Goal: Navigation & Orientation: Find specific page/section

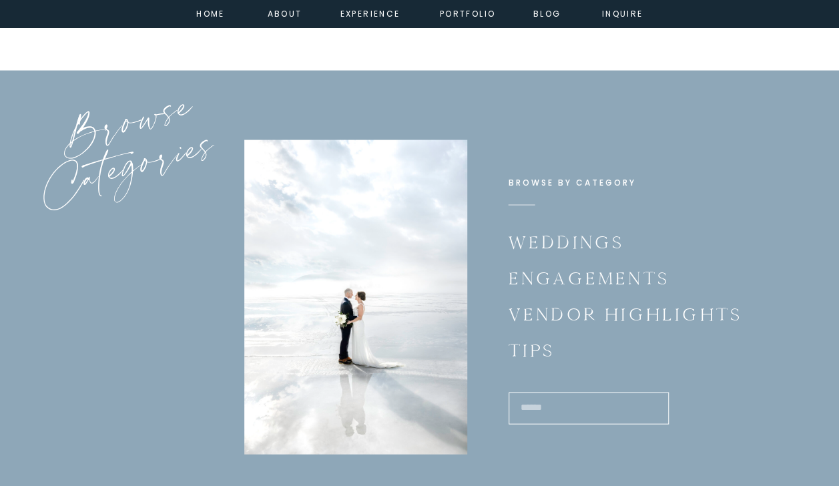
scroll to position [8813, 0]
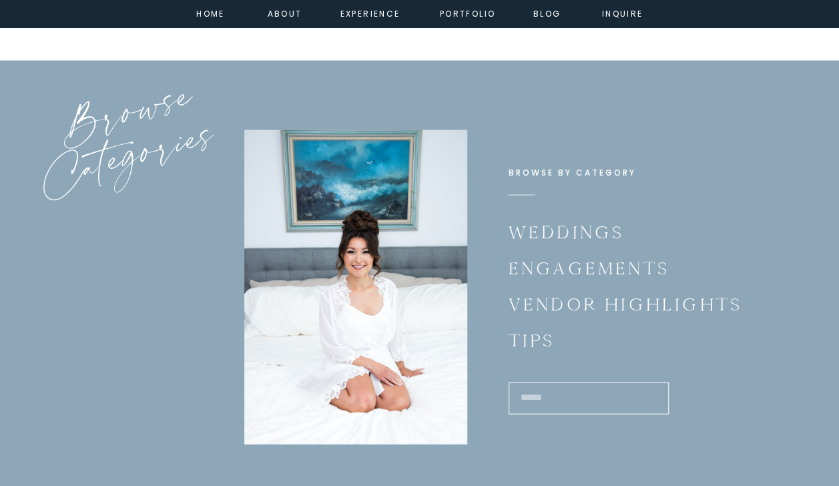
click at [598, 256] on p "Engagements" at bounding box center [591, 267] width 167 height 26
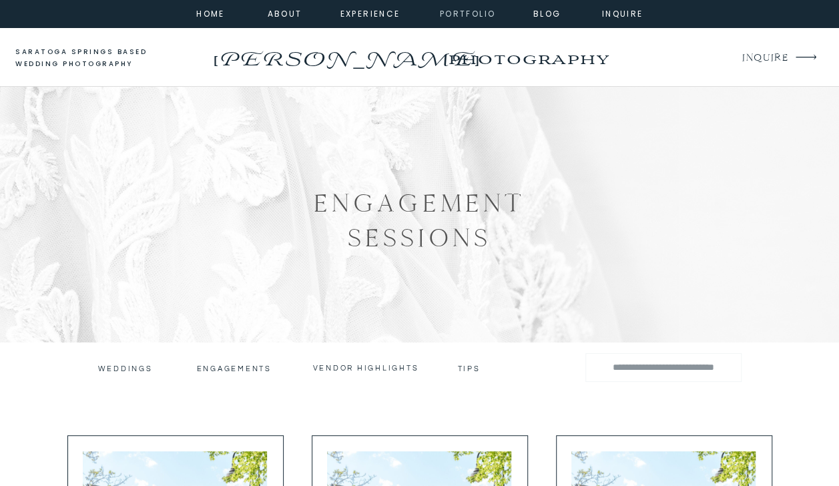
click at [472, 14] on nav "portfolio" at bounding box center [467, 13] width 57 height 12
